Goal: Information Seeking & Learning: Learn about a topic

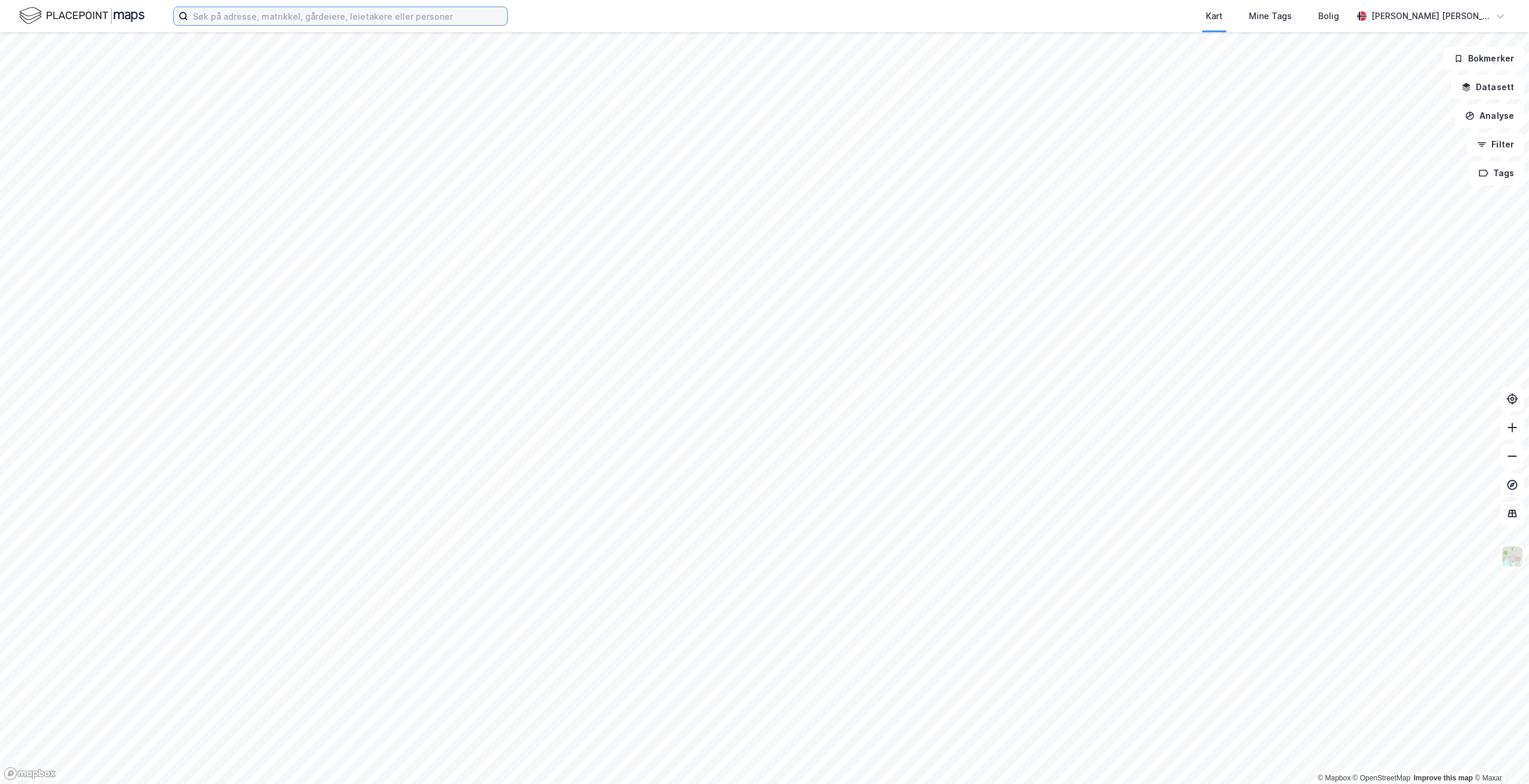
click at [347, 23] on input at bounding box center [347, 16] width 319 height 18
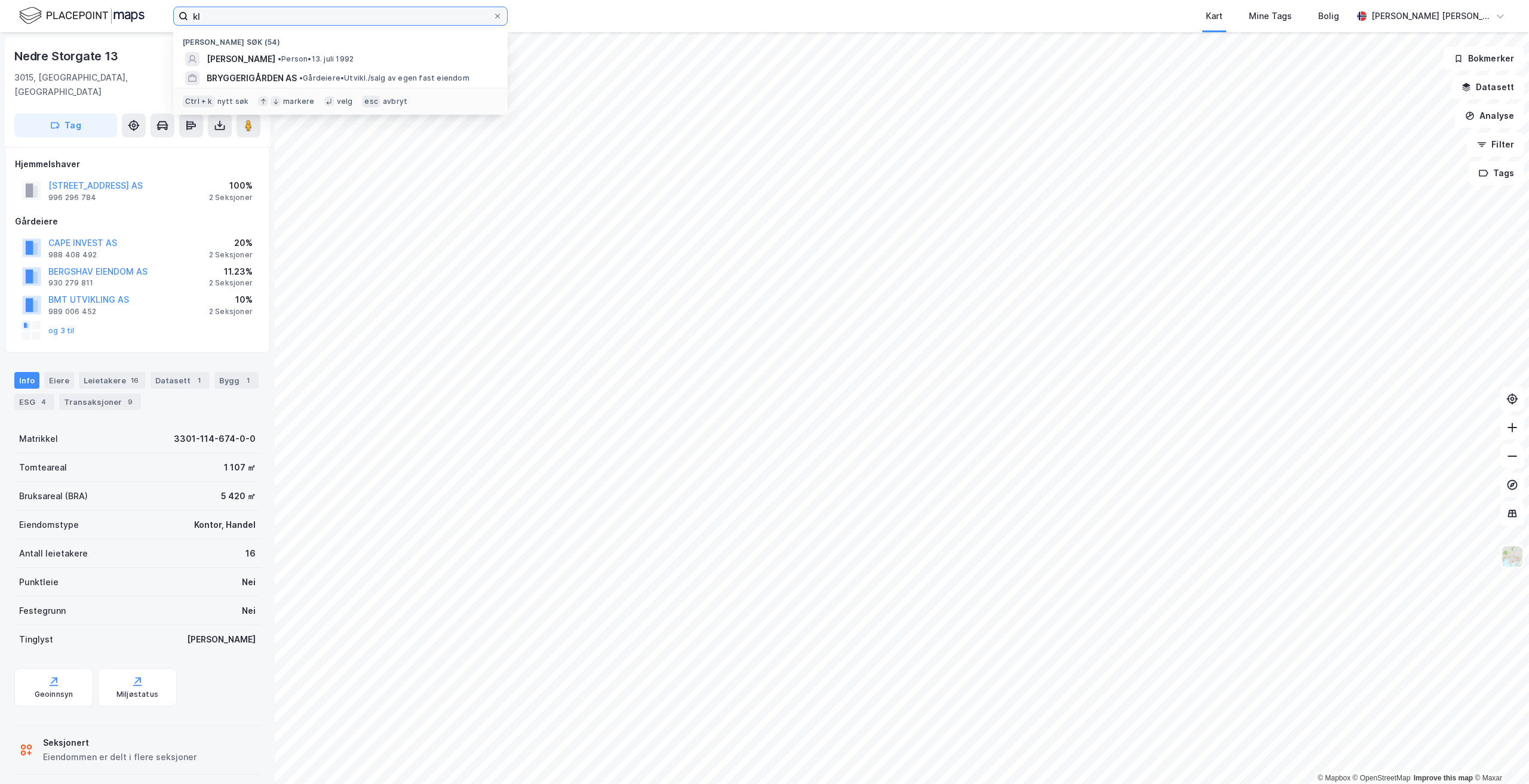
type input "k"
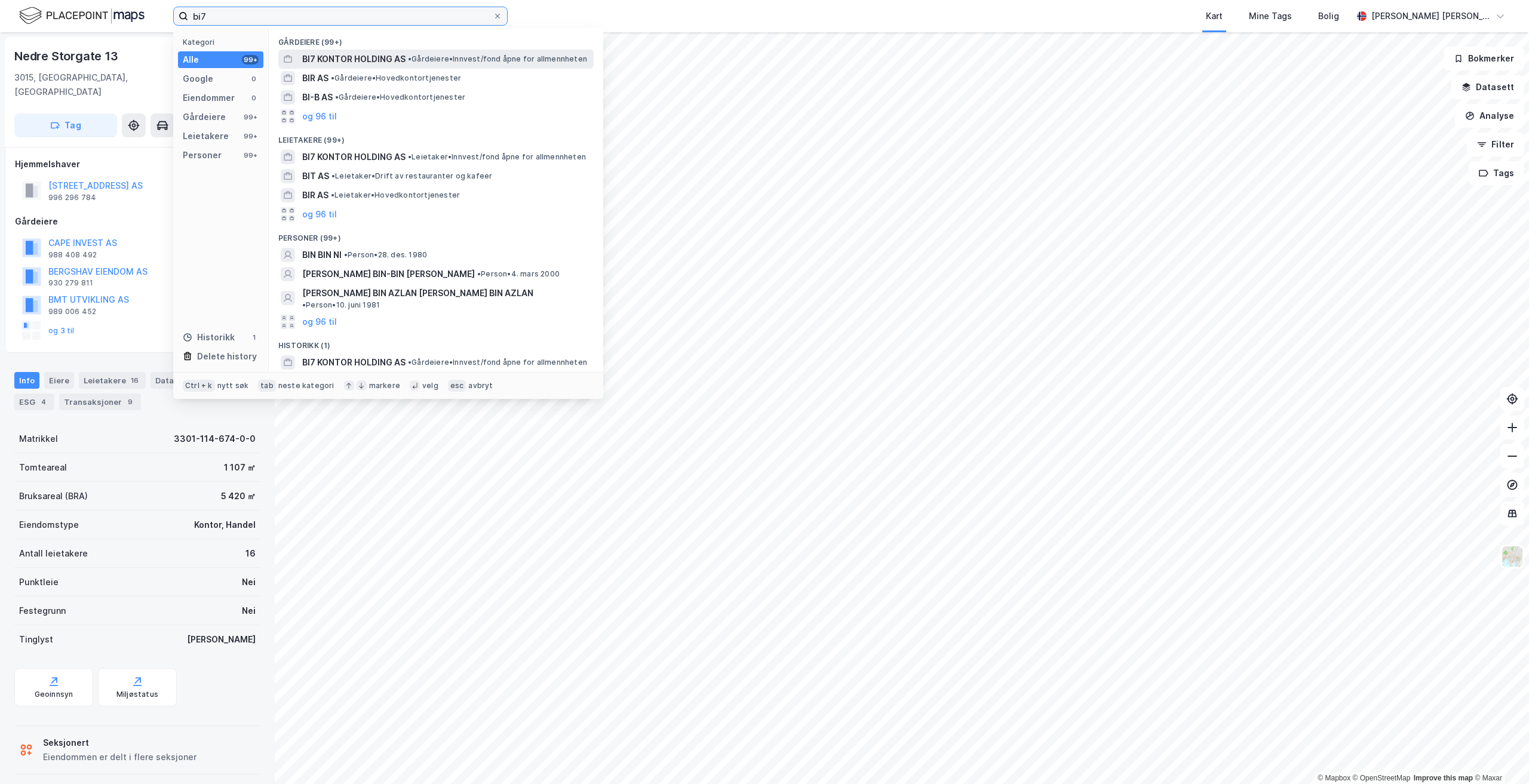
type input "bi7"
click at [387, 57] on span "BI7 KONTOR HOLDING AS" at bounding box center [354, 59] width 103 height 14
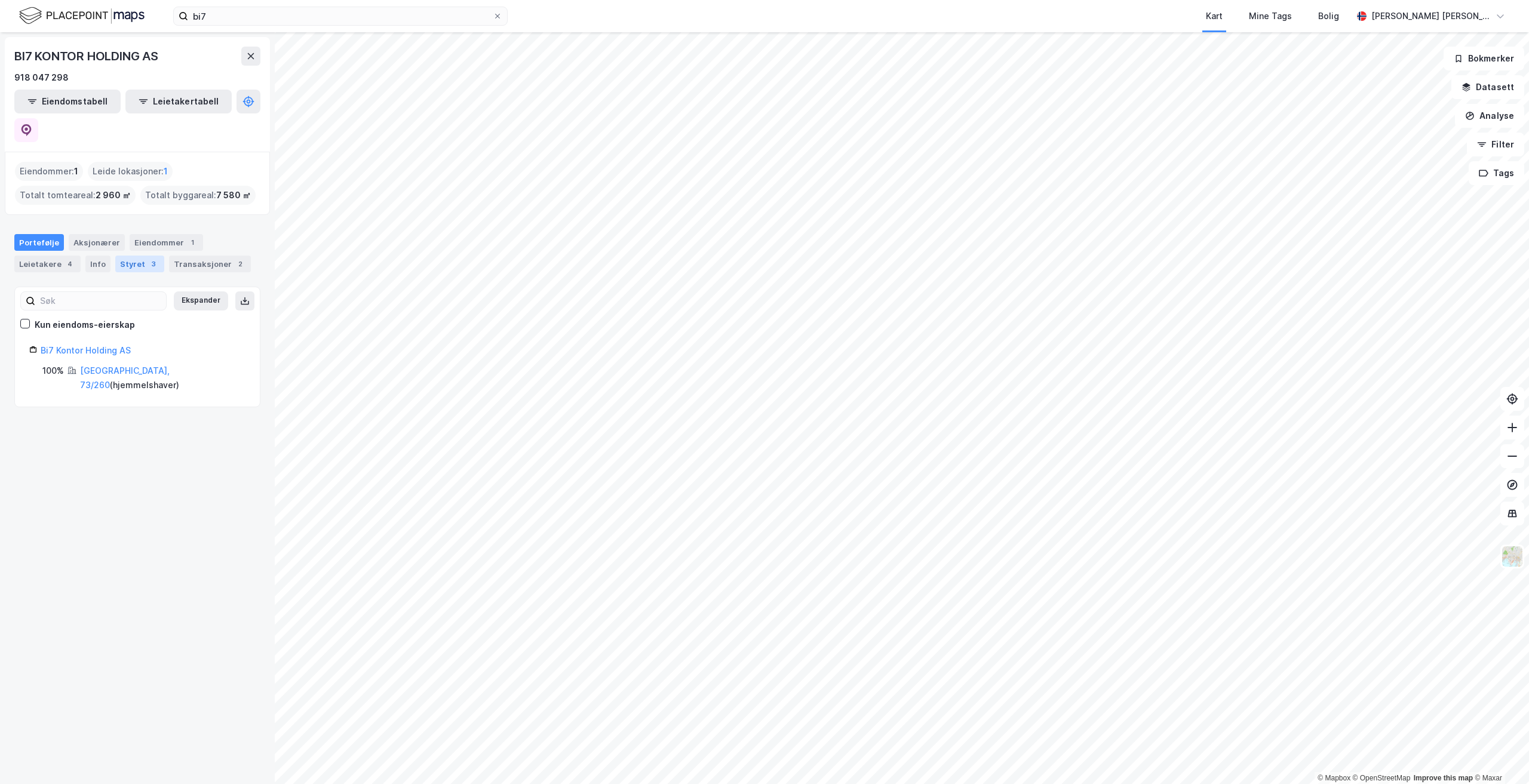
click at [121, 256] on div "Styret 3" at bounding box center [140, 264] width 49 height 17
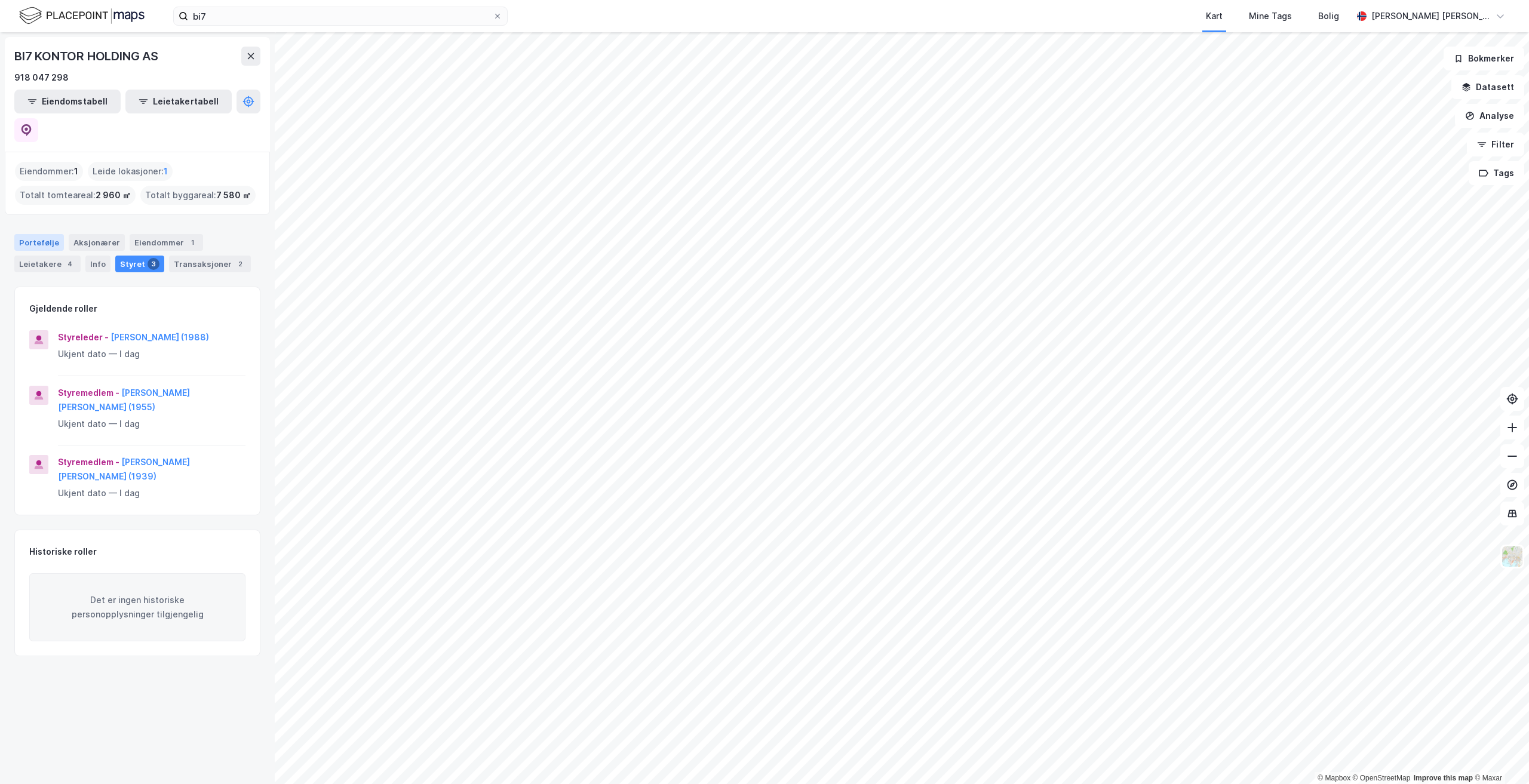
click at [23, 234] on div "Portefølje" at bounding box center [39, 242] width 50 height 17
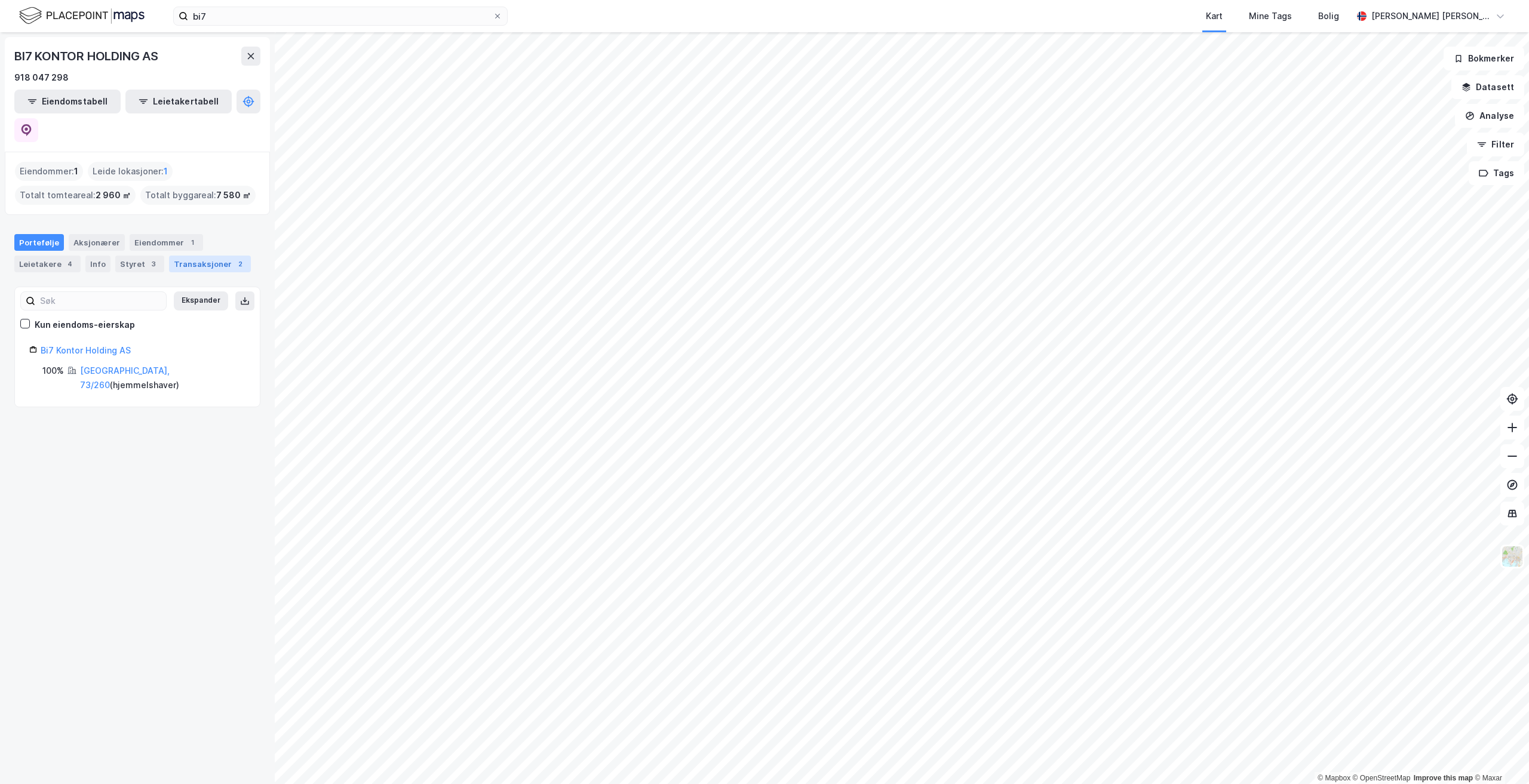
click at [196, 256] on div "Transaksjoner 2" at bounding box center [210, 264] width 82 height 17
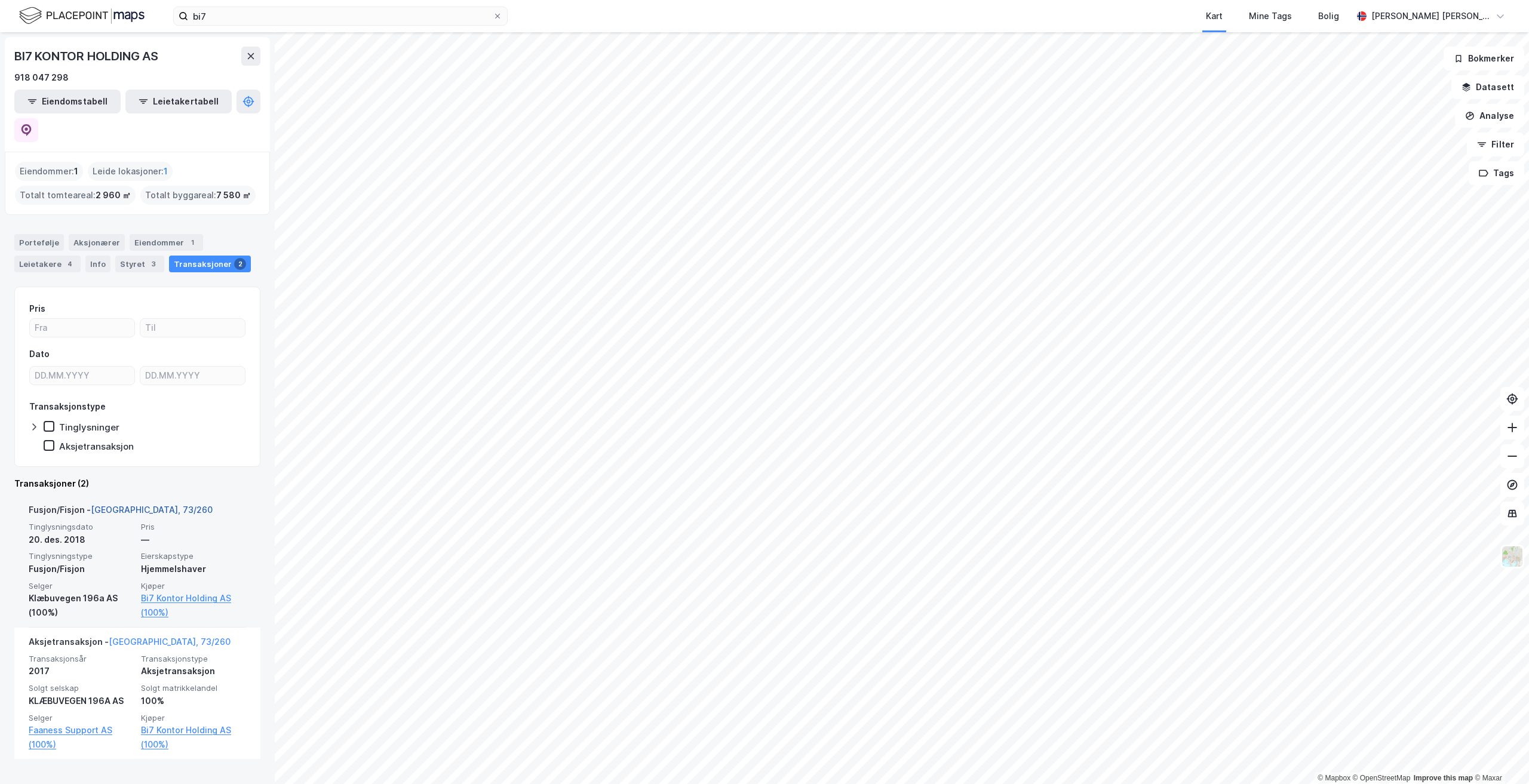
click at [125, 504] on link "[GEOGRAPHIC_DATA], 73/260" at bounding box center [151, 509] width 122 height 10
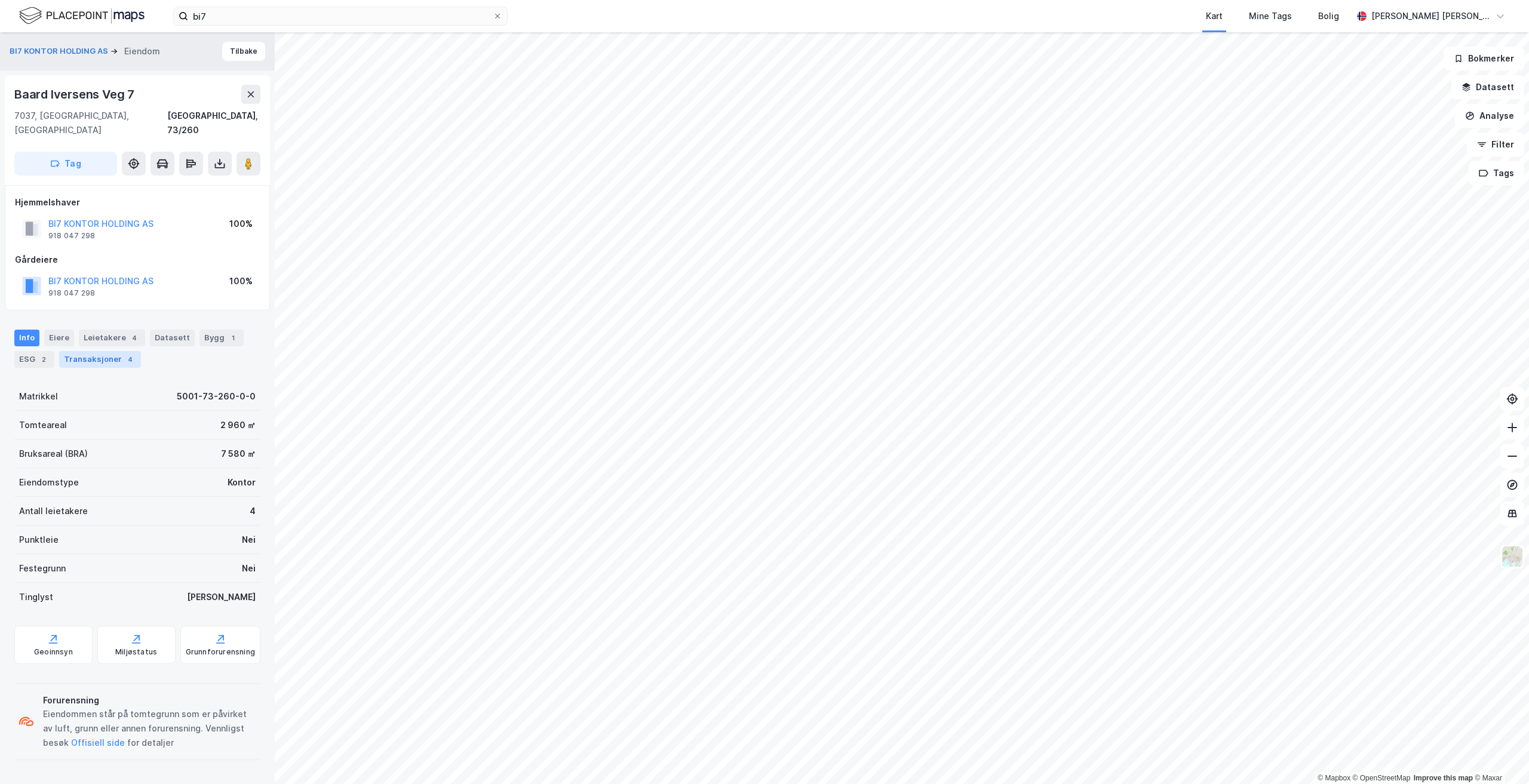
click at [99, 351] on div "Transaksjoner 4" at bounding box center [100, 359] width 82 height 17
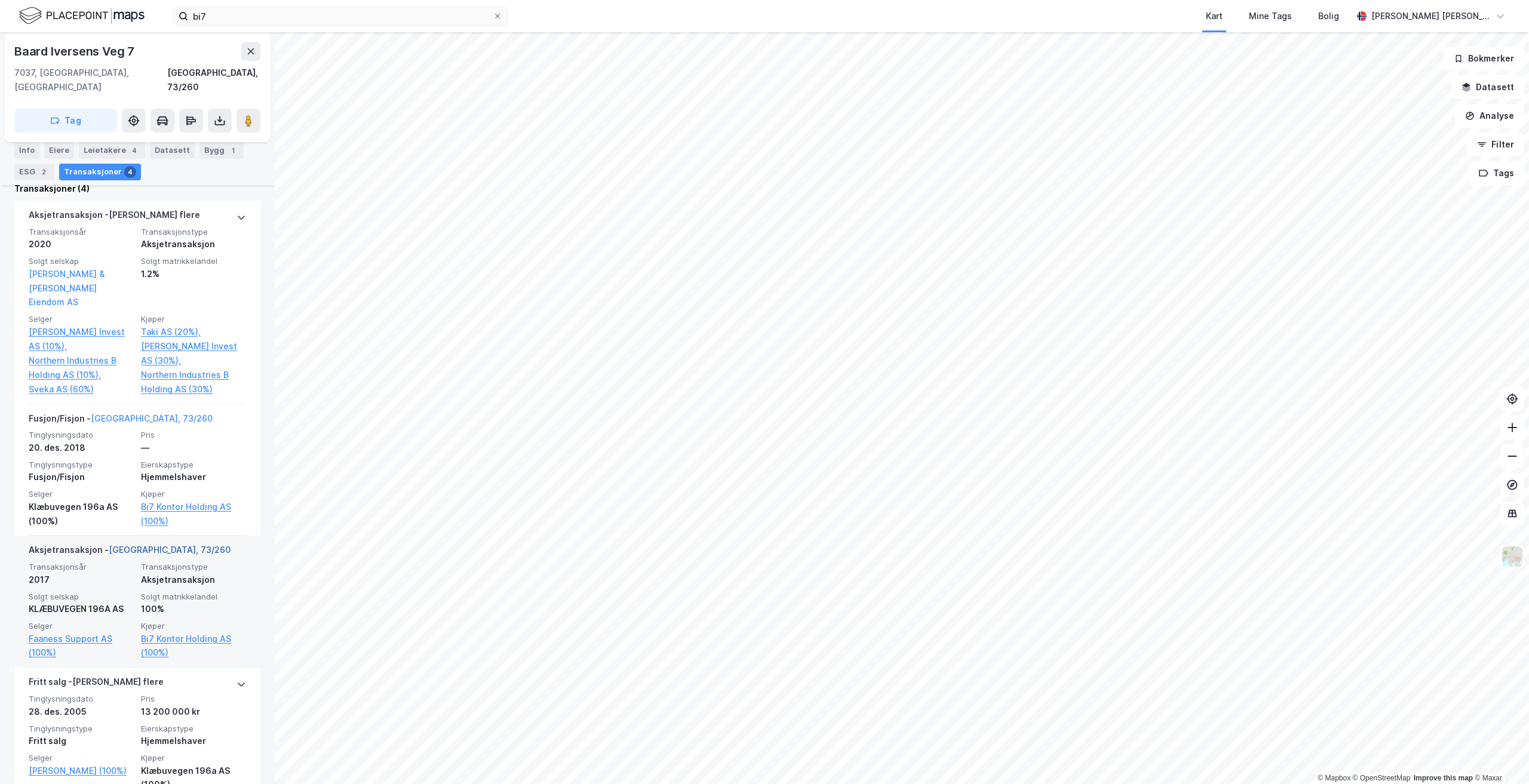
scroll to position [392, 0]
